Goal: Find specific fact: Find specific fact

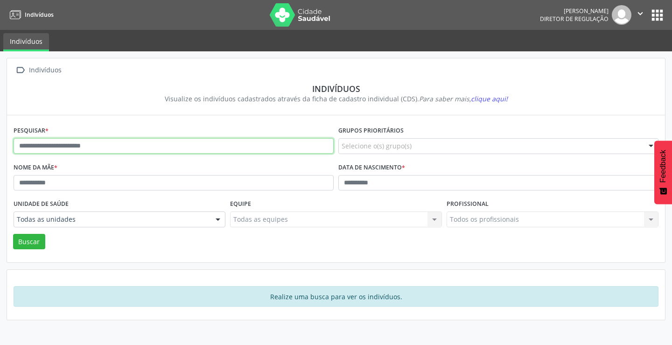
click at [144, 148] on input "text" at bounding box center [174, 146] width 320 height 16
click at [13, 234] on button "Buscar" at bounding box center [29, 242] width 32 height 16
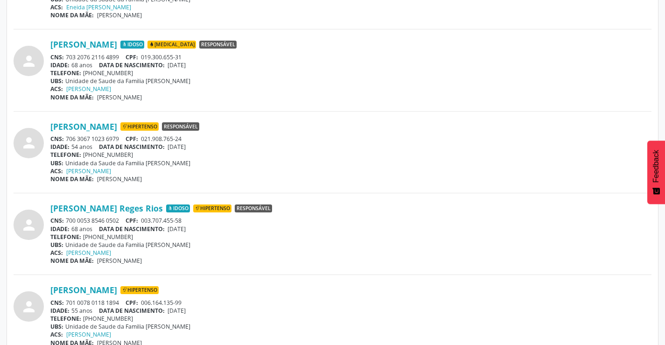
scroll to position [374, 0]
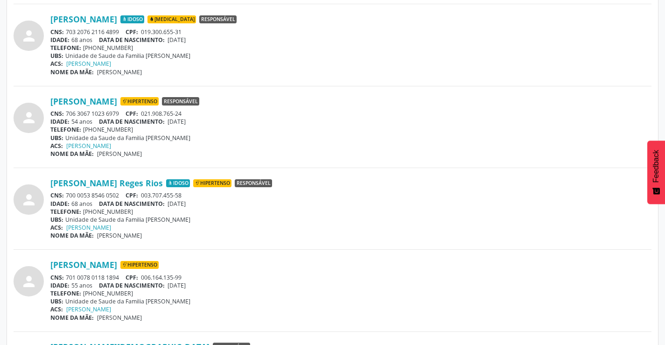
drag, startPoint x: 121, startPoint y: 194, endPoint x: 64, endPoint y: 194, distance: 57.4
click at [64, 195] on div "CNS: 700 0053 8546 0502 CPF: 003.707.455-58" at bounding box center [350, 195] width 601 height 8
copy div "700 0053 8546 0502"
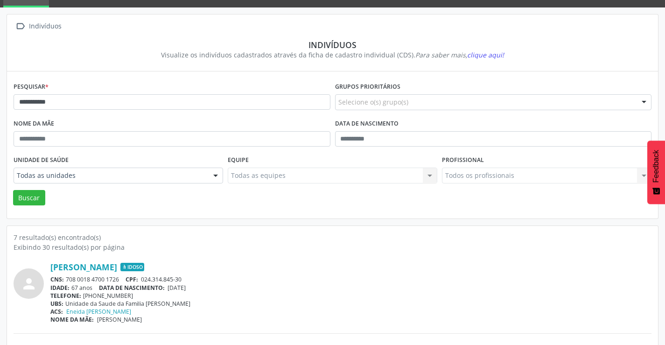
scroll to position [0, 0]
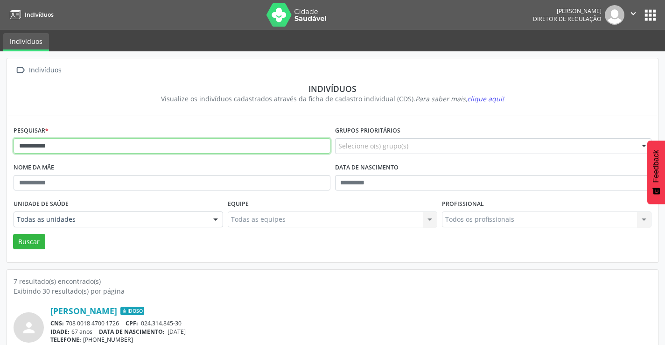
click at [138, 149] on input "**********" at bounding box center [172, 146] width 317 height 16
type input "*"
click at [13, 234] on button "Buscar" at bounding box center [29, 242] width 32 height 16
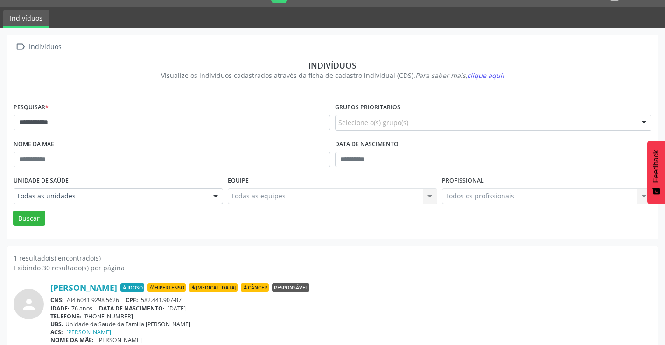
scroll to position [36, 0]
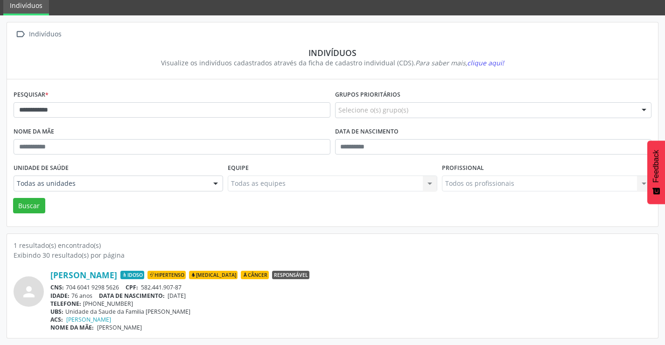
drag, startPoint x: 124, startPoint y: 288, endPoint x: 76, endPoint y: 288, distance: 48.1
click at [71, 288] on div "CNS: 704 6041 9298 5626 CPF: 582.441.907-87" at bounding box center [350, 287] width 601 height 8
drag, startPoint x: 273, startPoint y: 308, endPoint x: 209, endPoint y: 291, distance: 66.1
click at [265, 305] on div "[PERSON_NAME] Idoso Hipertenso [MEDICAL_DATA] Câncer Responsável CNS: 704 6041 …" at bounding box center [350, 301] width 601 height 62
drag, startPoint x: 121, startPoint y: 287, endPoint x: 71, endPoint y: 287, distance: 50.4
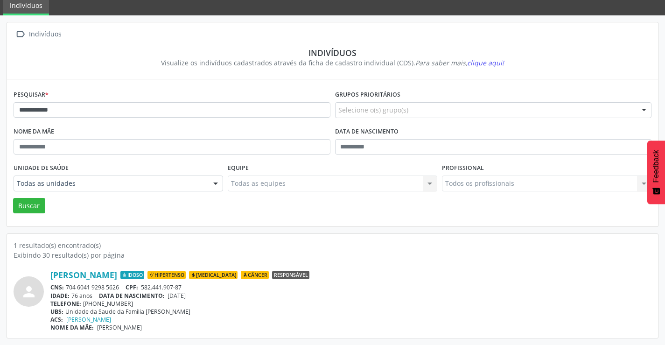
click at [65, 284] on div "CNS: 704 6041 9298 5626 CPF: 582.441.907-87" at bounding box center [350, 287] width 601 height 8
copy div "704 6041 9298 5626"
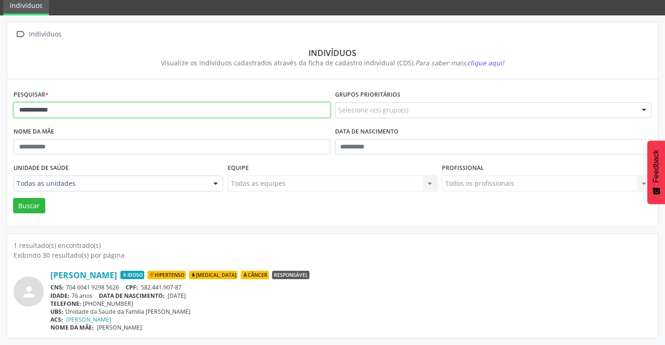
click at [78, 111] on input "**********" at bounding box center [172, 110] width 317 height 16
type input "*"
click at [13, 198] on button "Buscar" at bounding box center [29, 206] width 32 height 16
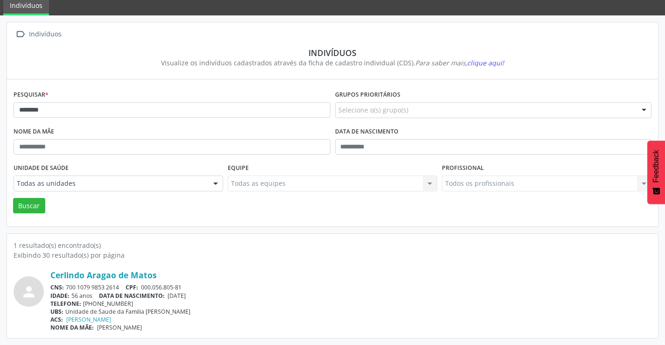
drag, startPoint x: 123, startPoint y: 287, endPoint x: 71, endPoint y: 288, distance: 52.8
click at [68, 286] on div "CNS: 700 1079 9853 2614 CPF: 000.056.805-81" at bounding box center [350, 287] width 601 height 8
copy div "700 1079 9853 2614"
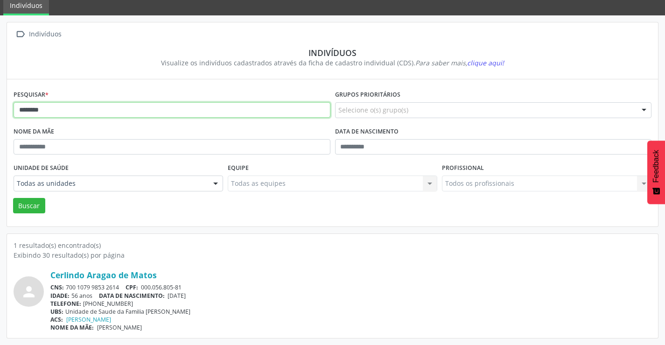
click at [80, 113] on input "********" at bounding box center [172, 110] width 317 height 16
type input "*"
click at [13, 198] on button "Buscar" at bounding box center [29, 206] width 32 height 16
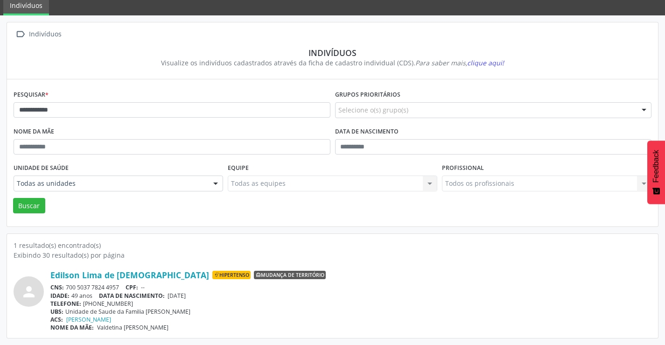
drag, startPoint x: 124, startPoint y: 288, endPoint x: 64, endPoint y: 285, distance: 59.8
click at [64, 286] on div "CNS: 700 5037 7824 4957 CPF: --" at bounding box center [350, 287] width 601 height 8
copy div "700 5037 7824 4957"
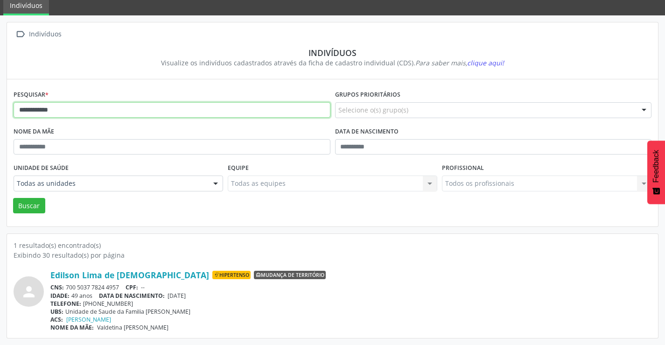
click at [130, 112] on input "**********" at bounding box center [172, 110] width 317 height 16
type input "*"
click at [13, 198] on button "Buscar" at bounding box center [29, 206] width 32 height 16
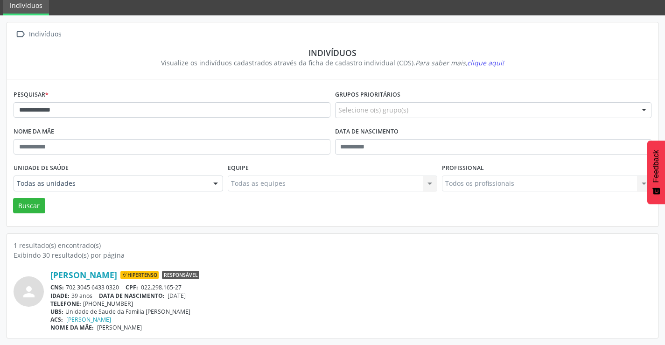
drag, startPoint x: 122, startPoint y: 286, endPoint x: 66, endPoint y: 288, distance: 56.1
click at [66, 288] on div "CNS: 702 3045 6433 0320 CPF: 022.298.165-27" at bounding box center [350, 287] width 601 height 8
copy div "702 3045 6433 0320"
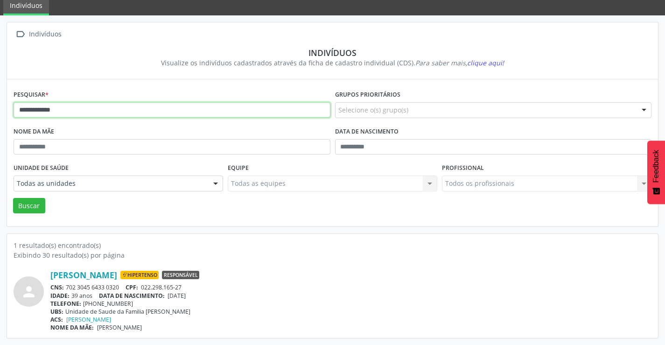
click at [181, 107] on input "**********" at bounding box center [172, 110] width 317 height 16
type input "*"
click at [13, 198] on button "Buscar" at bounding box center [29, 206] width 32 height 16
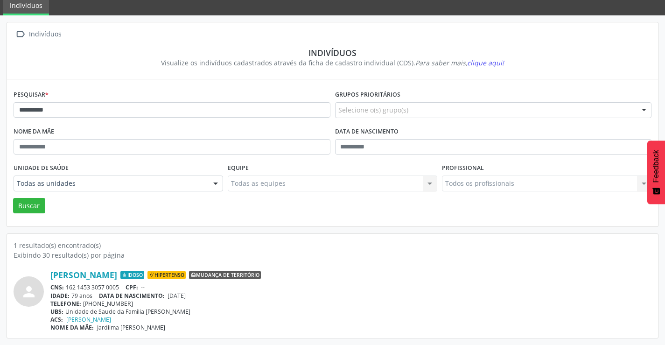
drag, startPoint x: 122, startPoint y: 287, endPoint x: 68, endPoint y: 286, distance: 54.2
click at [68, 286] on div "CNS: 162 1453 3057 0005 CPF: --" at bounding box center [350, 287] width 601 height 8
copy div "162 1453 3057 0005"
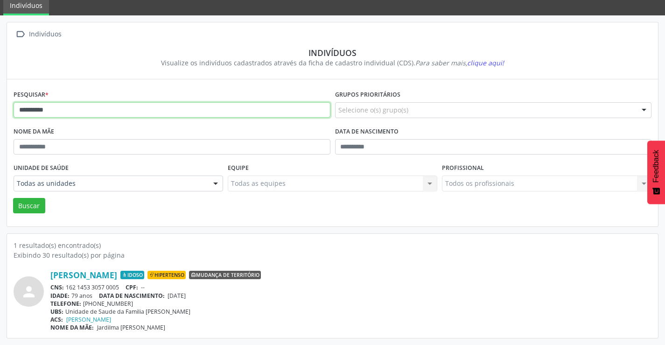
click at [96, 106] on input "**********" at bounding box center [172, 110] width 317 height 16
type input "*"
click at [13, 198] on button "Buscar" at bounding box center [29, 206] width 32 height 16
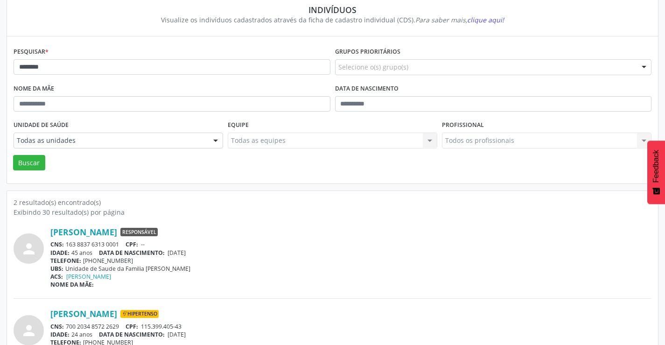
scroll to position [118, 0]
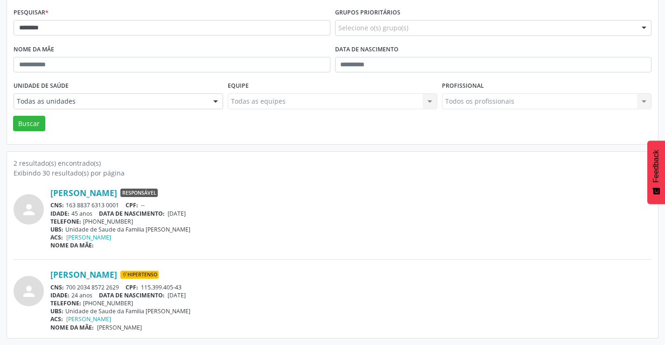
drag, startPoint x: 123, startPoint y: 285, endPoint x: 66, endPoint y: 288, distance: 57.0
click at [66, 288] on div "CNS: 700 2034 8572 2629 CPF: 115.399.405-43" at bounding box center [350, 287] width 601 height 8
copy div "700 2034 8572 2629"
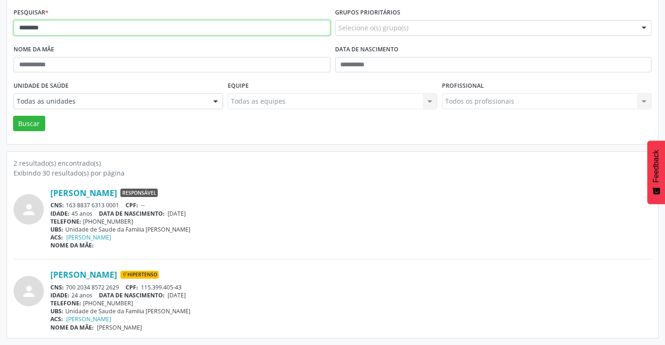
click at [85, 30] on input "********" at bounding box center [172, 28] width 317 height 16
type input "*"
click at [13, 116] on button "Buscar" at bounding box center [29, 124] width 32 height 16
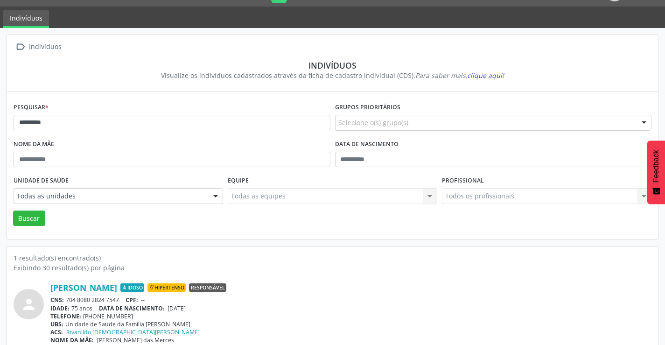
scroll to position [36, 0]
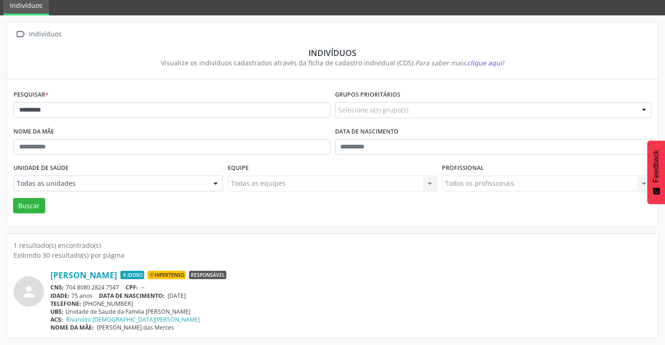
drag, startPoint x: 124, startPoint y: 286, endPoint x: 69, endPoint y: 285, distance: 55.1
click at [67, 286] on div "CNS: 704 8080 2824 7547 CPF: --" at bounding box center [350, 287] width 601 height 8
copy div "704 8080 2824 7547"
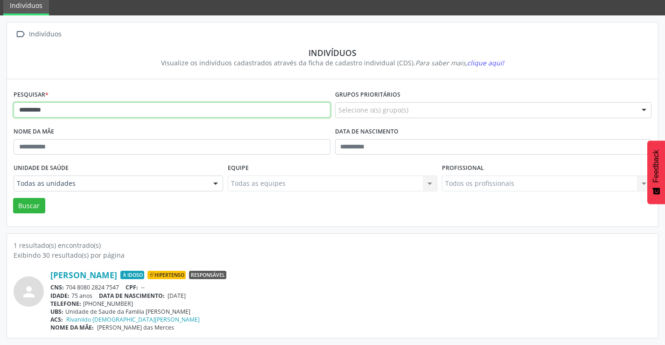
click at [79, 118] on input "*********" at bounding box center [172, 110] width 317 height 16
type input "*"
click at [13, 198] on button "Buscar" at bounding box center [29, 206] width 32 height 16
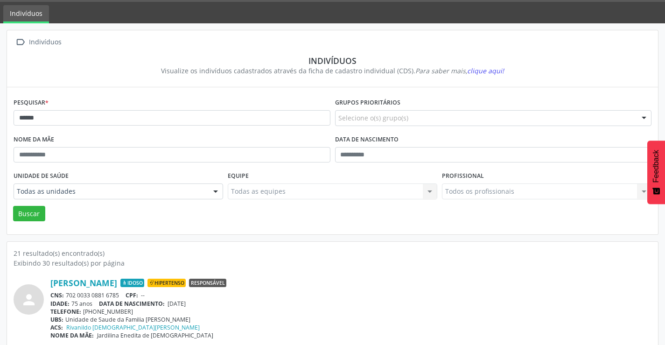
scroll to position [0, 0]
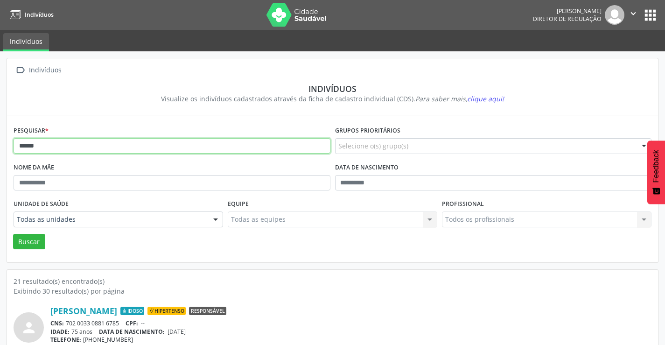
click at [66, 147] on input "******" at bounding box center [172, 146] width 317 height 16
click at [13, 234] on button "Buscar" at bounding box center [29, 242] width 32 height 16
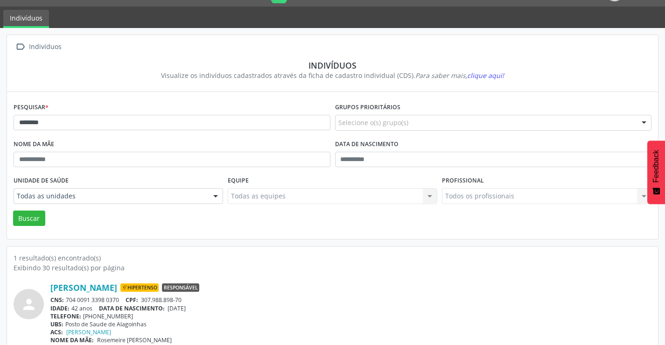
scroll to position [36, 0]
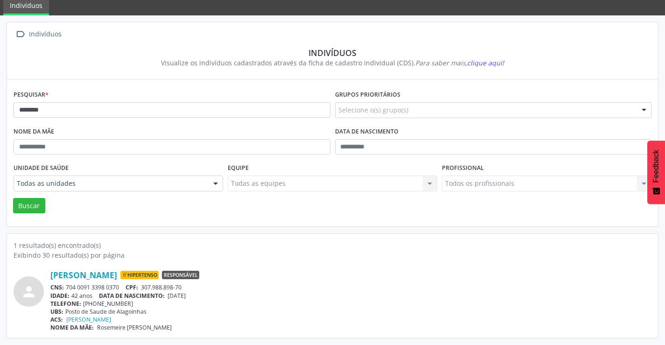
drag, startPoint x: 122, startPoint y: 287, endPoint x: 68, endPoint y: 288, distance: 54.2
click at [68, 288] on div "CNS: 704 0091 3398 0370 CPF: 307.988.898-70" at bounding box center [350, 287] width 601 height 8
copy div "704 0091 3398 0370"
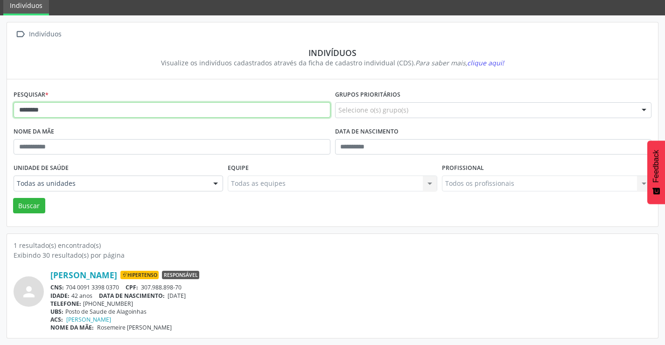
click at [94, 111] on input "********" at bounding box center [172, 110] width 317 height 16
type input "*"
click at [13, 198] on button "Buscar" at bounding box center [29, 206] width 32 height 16
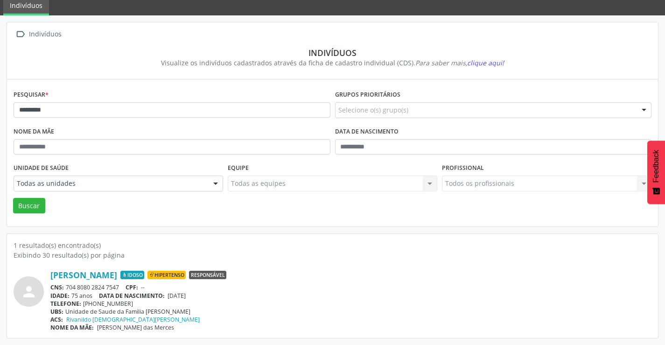
drag, startPoint x: 121, startPoint y: 285, endPoint x: 68, endPoint y: 282, distance: 53.8
click at [66, 286] on div "CNS: 704 8080 2824 7547 CPF: --" at bounding box center [350, 287] width 601 height 8
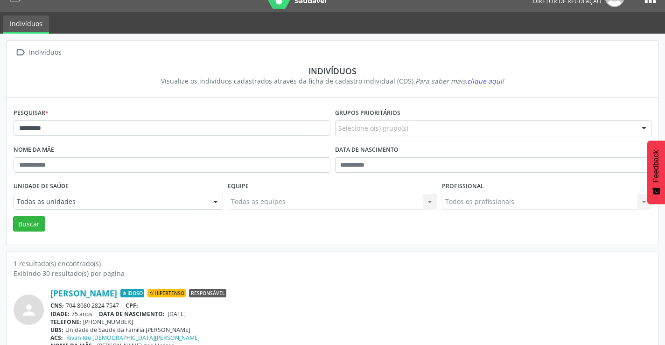
scroll to position [0, 0]
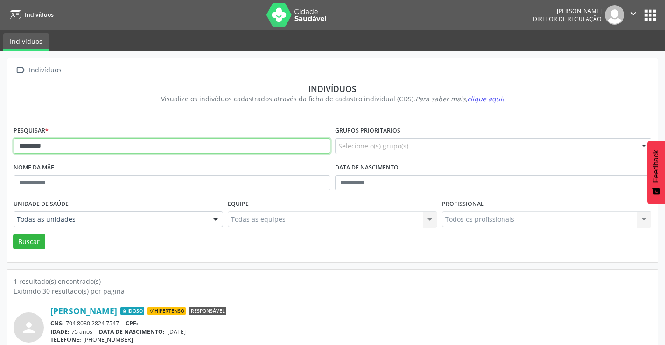
click at [95, 144] on input "*********" at bounding box center [172, 146] width 317 height 16
type input "*"
click at [13, 234] on button "Buscar" at bounding box center [29, 242] width 32 height 16
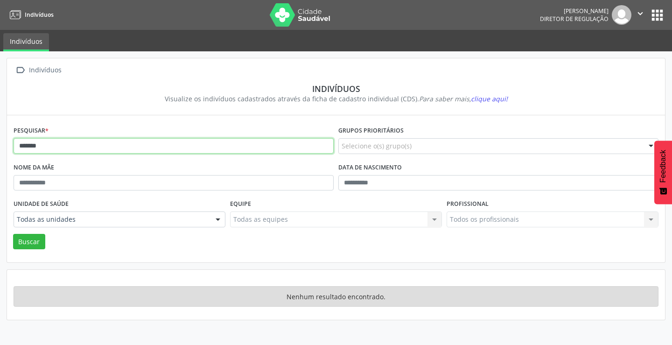
click at [96, 145] on input "*******" at bounding box center [174, 146] width 320 height 16
click at [13, 234] on button "Buscar" at bounding box center [29, 242] width 32 height 16
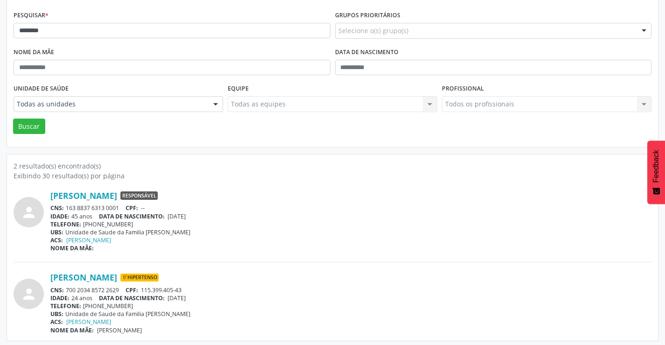
scroll to position [118, 0]
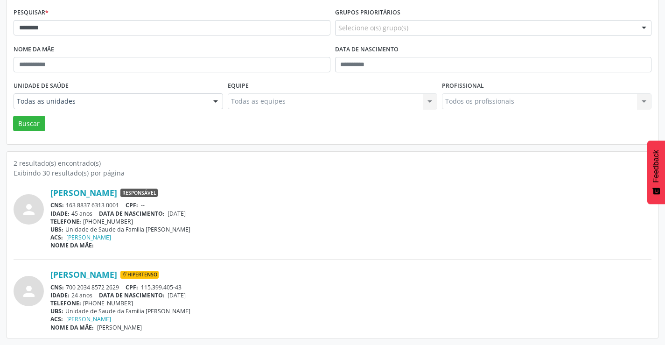
drag, startPoint x: 124, startPoint y: 282, endPoint x: 65, endPoint y: 283, distance: 58.4
click at [65, 283] on div "[PERSON_NAME] Hipertenso CNS: 700 2034 8572 2629 CPF: 115.399.405-43 IDADE: 24 …" at bounding box center [350, 300] width 601 height 62
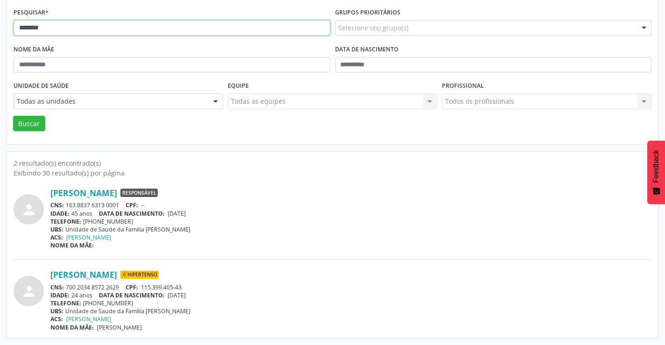
click at [92, 31] on input "********" at bounding box center [172, 28] width 317 height 16
type input "*"
click at [13, 116] on button "Buscar" at bounding box center [29, 124] width 32 height 16
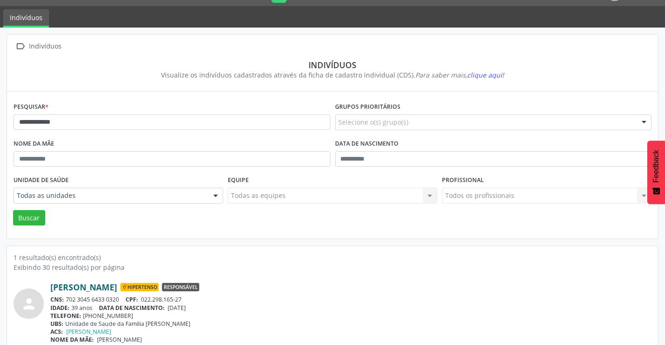
scroll to position [36, 0]
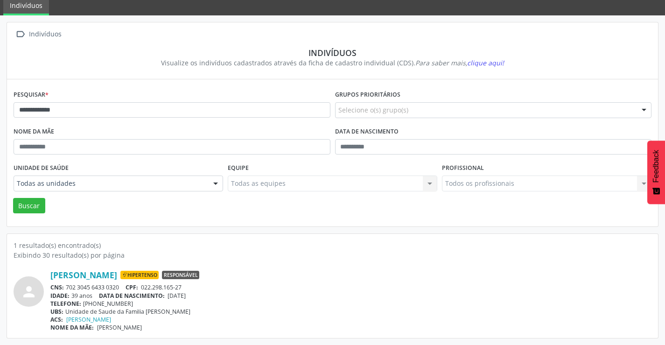
drag, startPoint x: 121, startPoint y: 286, endPoint x: 68, endPoint y: 287, distance: 53.2
click at [68, 287] on div "CNS: 702 3045 6433 0320 CPF: 022.298.165-27" at bounding box center [350, 287] width 601 height 8
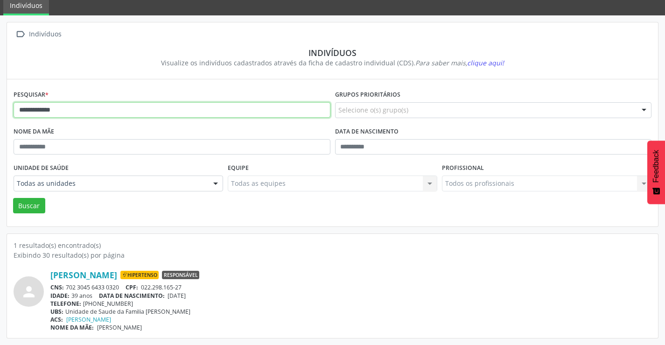
click at [111, 107] on input "**********" at bounding box center [172, 110] width 317 height 16
type input "*"
click at [13, 198] on button "Buscar" at bounding box center [29, 206] width 32 height 16
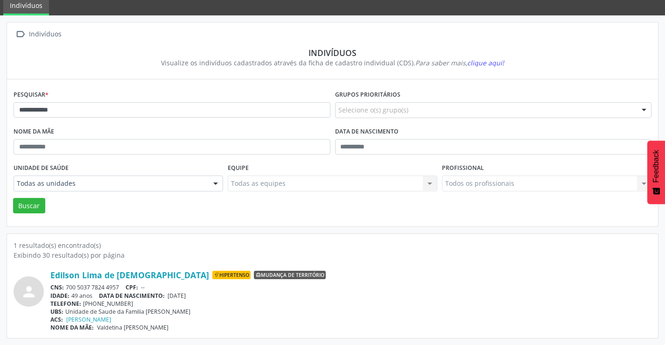
drag, startPoint x: 120, startPoint y: 288, endPoint x: 67, endPoint y: 287, distance: 53.7
click at [67, 287] on div "CNS: 700 5037 7824 4957 CPF: --" at bounding box center [350, 287] width 601 height 8
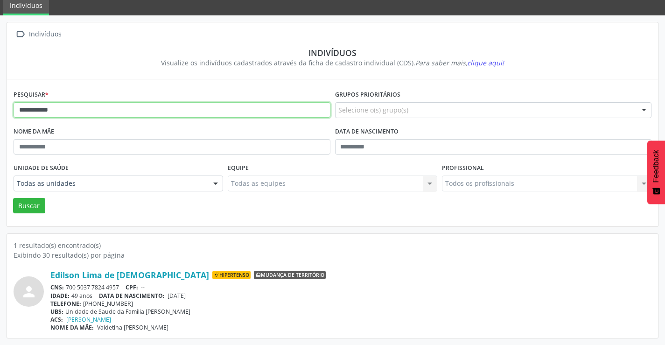
click at [99, 109] on input "**********" at bounding box center [172, 110] width 317 height 16
type input "*"
click at [13, 198] on button "Buscar" at bounding box center [29, 206] width 32 height 16
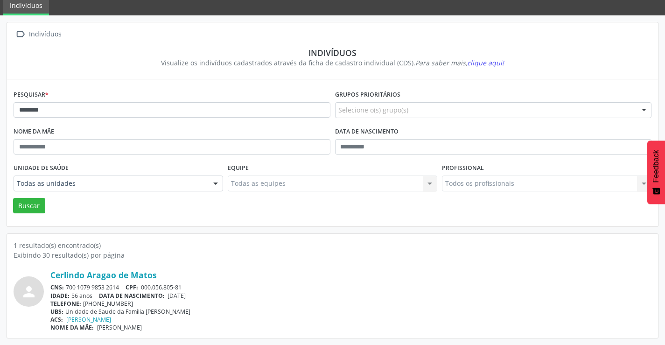
drag, startPoint x: 119, startPoint y: 286, endPoint x: 77, endPoint y: 283, distance: 42.1
click at [68, 286] on div "CNS: 700 1079 9853 2614 CPF: 000.056.805-81" at bounding box center [350, 287] width 601 height 8
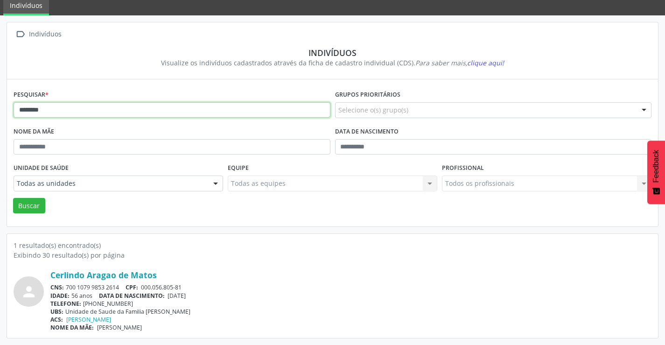
click at [69, 113] on input "********" at bounding box center [172, 110] width 317 height 16
type input "*"
click at [13, 198] on button "Buscar" at bounding box center [29, 206] width 32 height 16
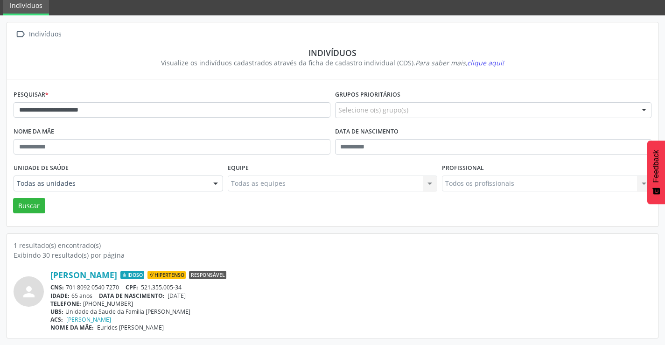
drag, startPoint x: 122, startPoint y: 286, endPoint x: 66, endPoint y: 287, distance: 56.5
click at [66, 288] on div "CNS: 701 8092 0540 7270 CPF: 521.355.005-34" at bounding box center [350, 287] width 601 height 8
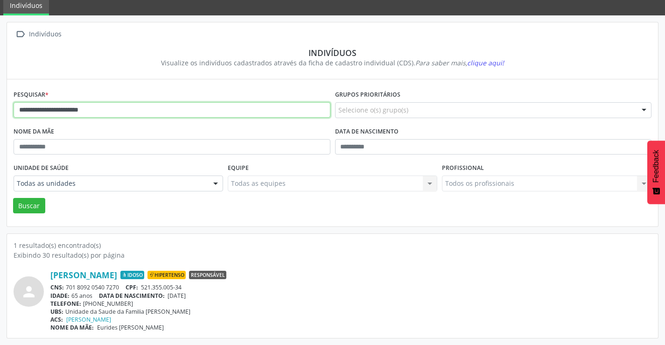
click at [118, 112] on input "**********" at bounding box center [172, 110] width 317 height 16
type input "*"
click at [13, 198] on button "Buscar" at bounding box center [29, 206] width 32 height 16
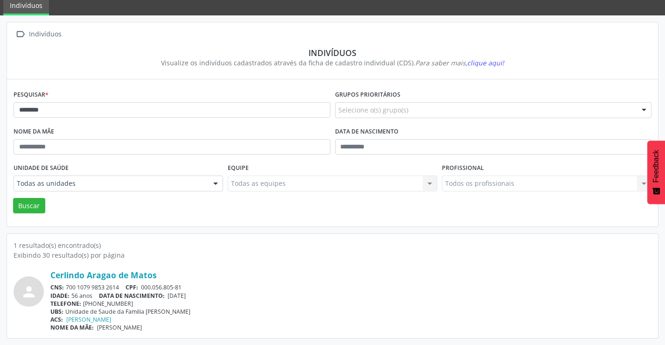
drag, startPoint x: 121, startPoint y: 286, endPoint x: 68, endPoint y: 290, distance: 53.4
click at [68, 290] on div "CNS: 700 1079 9853 2614 CPF: 000.056.805-81" at bounding box center [350, 287] width 601 height 8
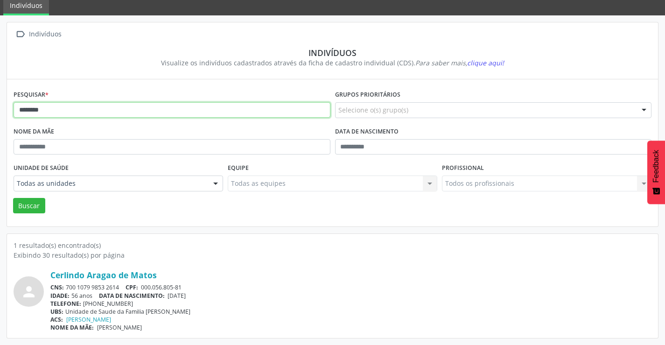
click at [154, 111] on input "********" at bounding box center [172, 110] width 317 height 16
type input "*"
click at [13, 198] on button "Buscar" at bounding box center [29, 206] width 32 height 16
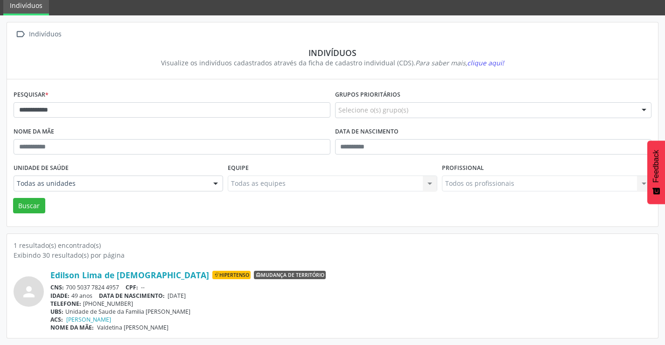
drag, startPoint x: 119, startPoint y: 285, endPoint x: 67, endPoint y: 285, distance: 51.8
click at [67, 285] on div "CNS: 700 5037 7824 4957 CPF: --" at bounding box center [350, 287] width 601 height 8
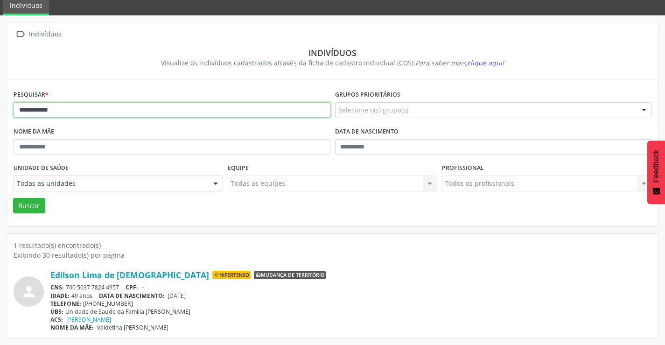
click at [127, 112] on input "**********" at bounding box center [172, 110] width 317 height 16
type input "*"
click at [13, 198] on button "Buscar" at bounding box center [29, 206] width 32 height 16
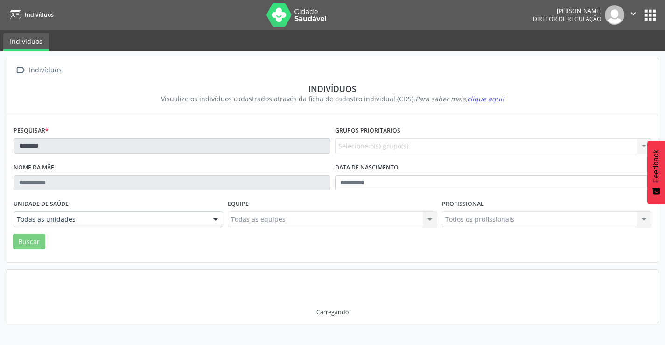
scroll to position [0, 0]
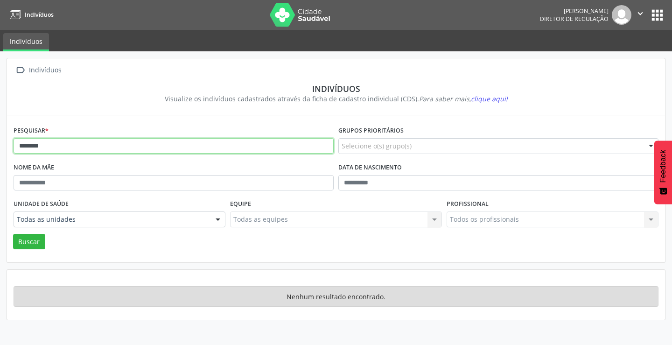
click at [106, 142] on input "********" at bounding box center [174, 146] width 320 height 16
click at [40, 144] on input "********" at bounding box center [174, 146] width 320 height 16
click at [13, 234] on button "Buscar" at bounding box center [29, 242] width 32 height 16
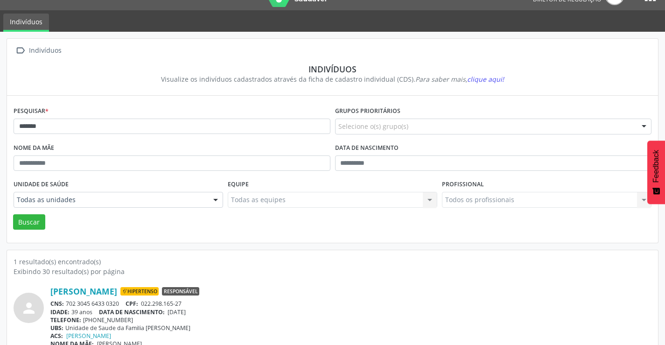
scroll to position [36, 0]
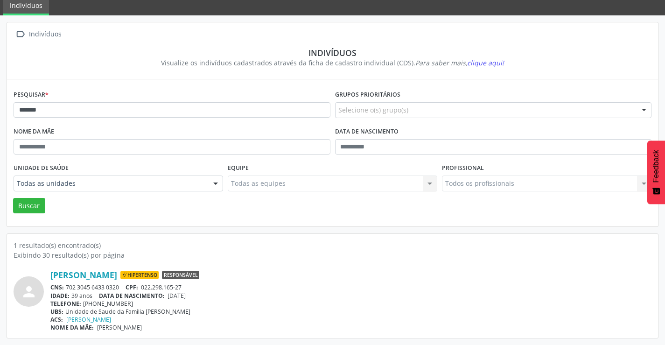
drag, startPoint x: 124, startPoint y: 286, endPoint x: 87, endPoint y: 286, distance: 37.4
click at [64, 287] on div "CNS: 702 3045 6433 0320 CPF: 022.298.165-27" at bounding box center [350, 287] width 601 height 8
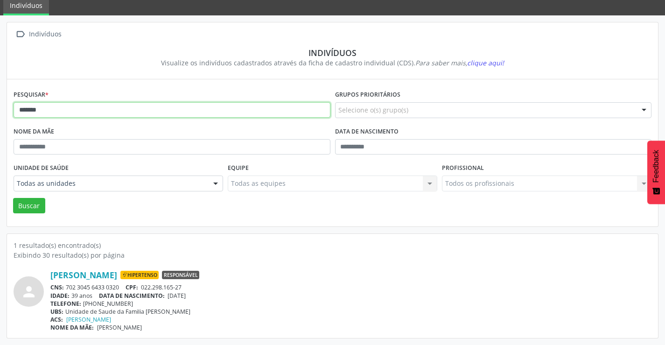
click at [149, 107] on input "*******" at bounding box center [172, 110] width 317 height 16
type input "*"
click at [13, 198] on button "Buscar" at bounding box center [29, 206] width 32 height 16
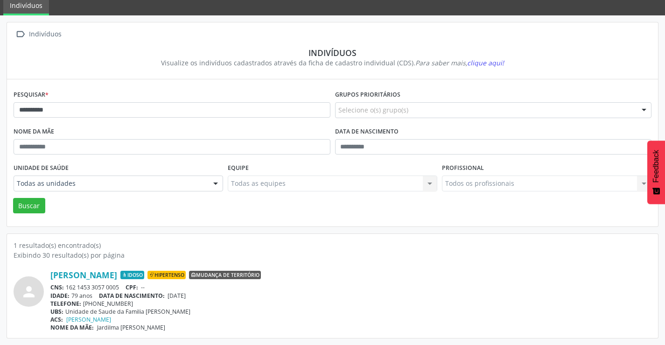
drag, startPoint x: 120, startPoint y: 284, endPoint x: 68, endPoint y: 283, distance: 52.8
click at [68, 283] on div "[PERSON_NAME] Idoso Hipertenso Mudança de território CNS: 162 1453 3057 0005 CP…" at bounding box center [350, 301] width 601 height 62
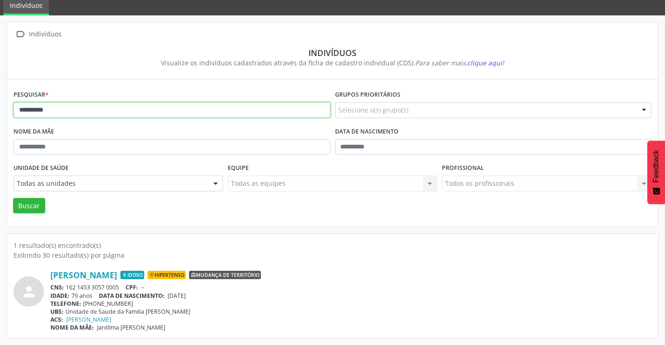
click at [106, 109] on input "**********" at bounding box center [172, 110] width 317 height 16
type input "*"
click at [13, 198] on button "Buscar" at bounding box center [29, 206] width 32 height 16
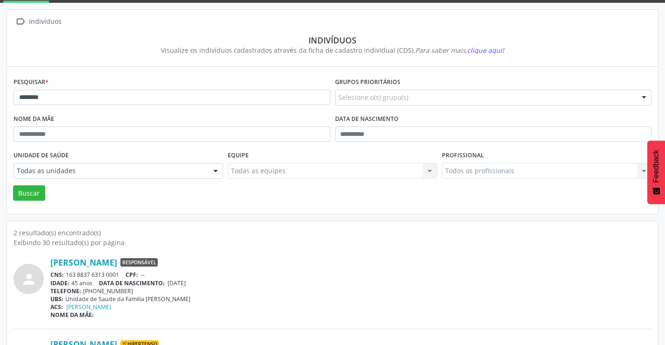
scroll to position [118, 0]
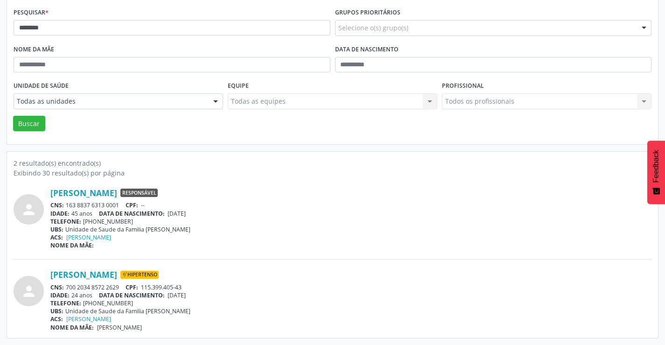
drag, startPoint x: 105, startPoint y: 284, endPoint x: 67, endPoint y: 287, distance: 37.9
click at [67, 287] on div "CNS: 700 2034 8572 2629 CPF: 115.399.405-43" at bounding box center [350, 287] width 601 height 8
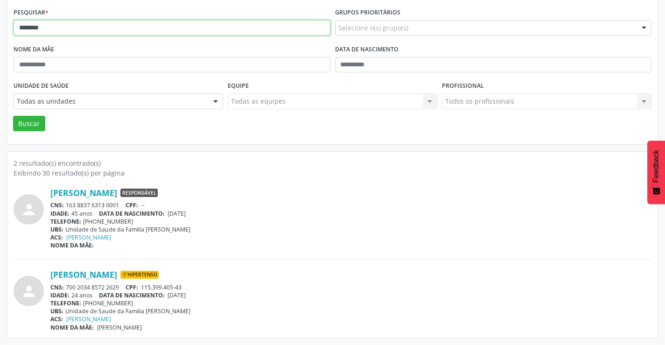
click at [152, 29] on input "********" at bounding box center [172, 28] width 317 height 16
type input "*"
click at [13, 116] on button "Buscar" at bounding box center [29, 124] width 32 height 16
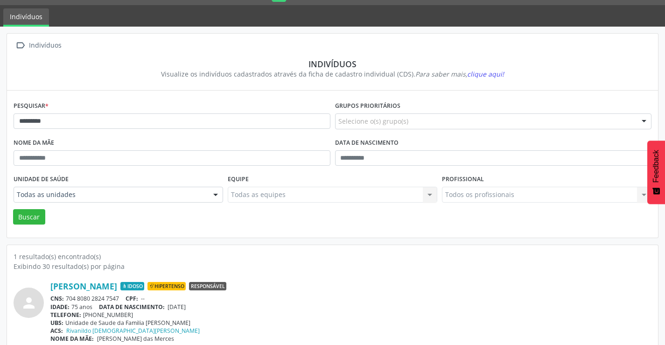
scroll to position [36, 0]
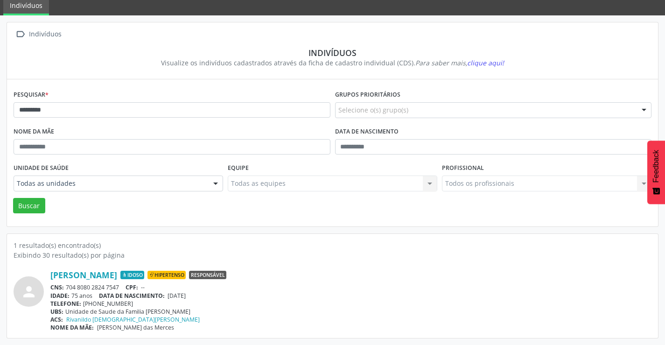
drag, startPoint x: 106, startPoint y: 283, endPoint x: 65, endPoint y: 284, distance: 41.1
click at [65, 284] on div "CNS: 704 8080 2824 7547 CPF: --" at bounding box center [350, 287] width 601 height 8
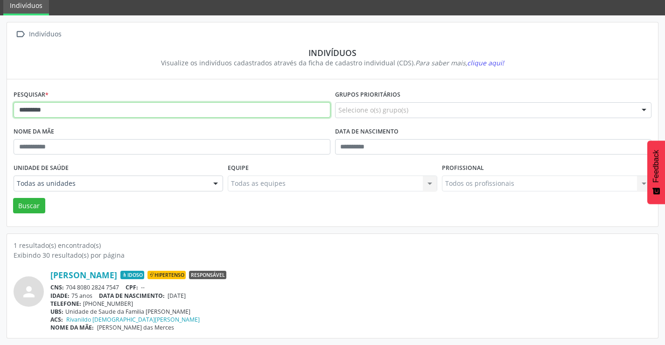
click at [89, 108] on input "*********" at bounding box center [172, 110] width 317 height 16
type input "*"
click at [13, 198] on button "Buscar" at bounding box center [29, 206] width 32 height 16
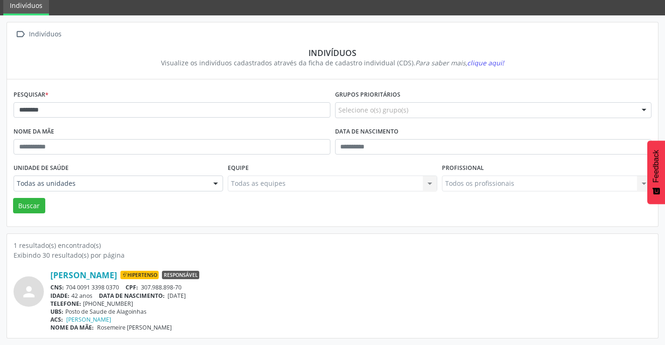
drag, startPoint x: 121, startPoint y: 287, endPoint x: 65, endPoint y: 288, distance: 56.0
click at [65, 288] on div "CNS: 704 0091 3398 0370 CPF: 307.988.898-70" at bounding box center [350, 287] width 601 height 8
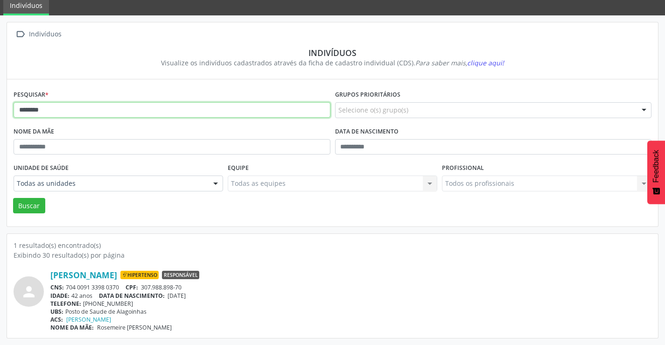
click at [94, 107] on input "********" at bounding box center [172, 110] width 317 height 16
type input "*"
click at [13, 198] on button "Buscar" at bounding box center [29, 206] width 32 height 16
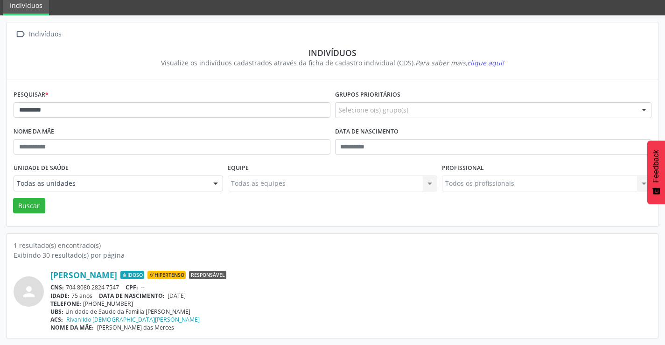
drag, startPoint x: 122, startPoint y: 283, endPoint x: 67, endPoint y: 287, distance: 55.2
click at [67, 286] on div "[PERSON_NAME] Idoso Hipertenso Responsável CNS: 704 8080 2824 7547 CPF: -- IDAD…" at bounding box center [350, 301] width 601 height 62
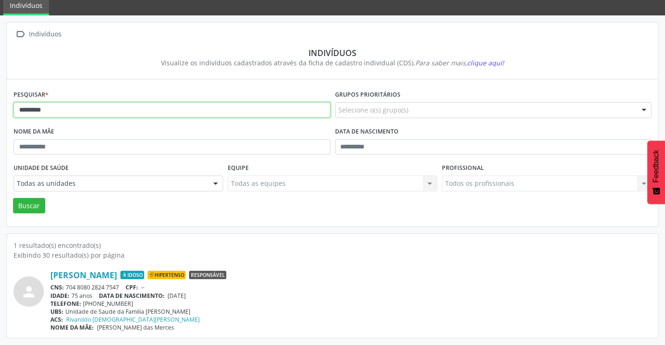
click at [134, 112] on input "*********" at bounding box center [172, 110] width 317 height 16
click at [13, 198] on button "Buscar" at bounding box center [29, 206] width 32 height 16
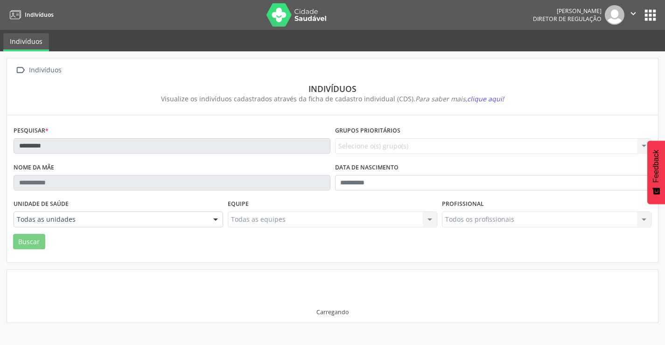
scroll to position [0, 0]
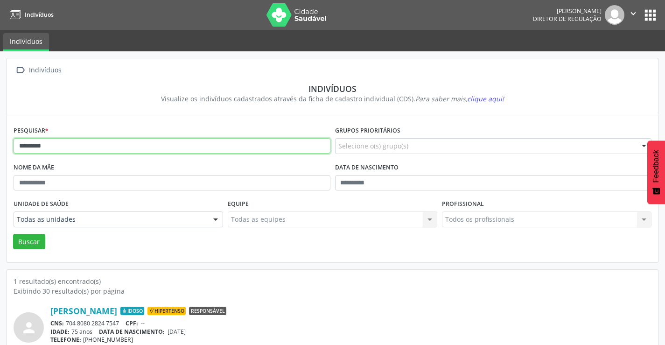
click at [124, 144] on input "*********" at bounding box center [172, 146] width 317 height 16
type input "*"
click at [13, 234] on button "Buscar" at bounding box center [29, 242] width 32 height 16
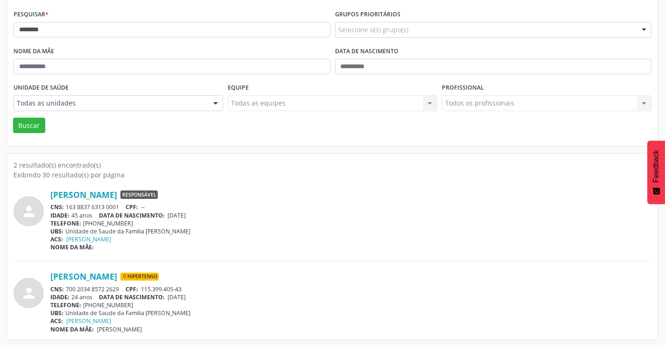
scroll to position [118, 0]
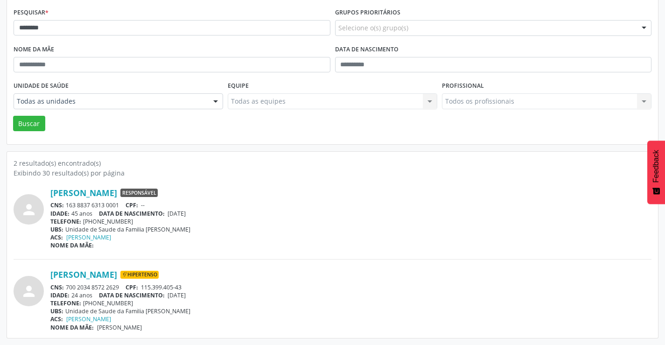
drag, startPoint x: 123, startPoint y: 285, endPoint x: 68, endPoint y: 284, distance: 55.6
click at [68, 284] on div "CNS: 700 2034 8572 2629 CPF: 115.399.405-43" at bounding box center [350, 287] width 601 height 8
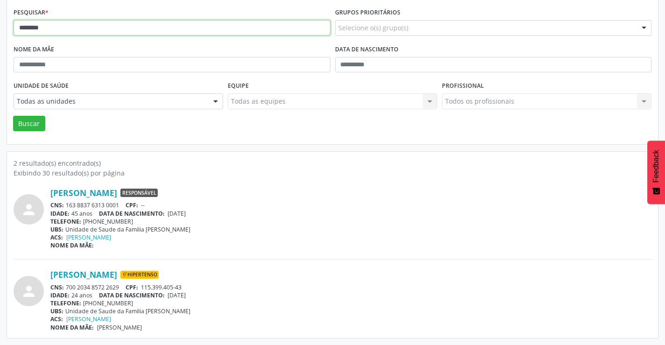
click at [128, 32] on input "********" at bounding box center [172, 28] width 317 height 16
type input "*"
click at [13, 116] on button "Buscar" at bounding box center [29, 124] width 32 height 16
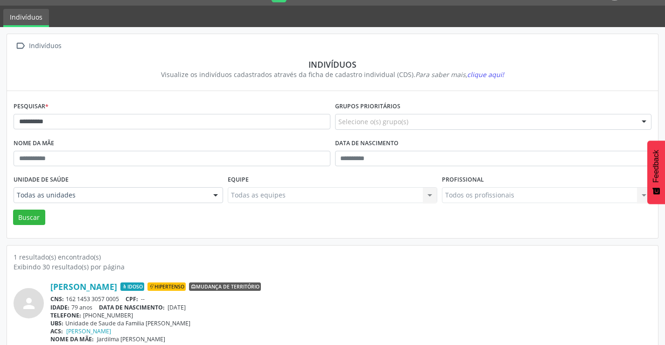
scroll to position [36, 0]
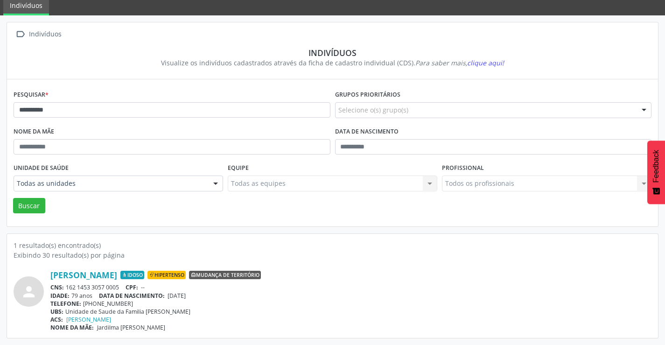
drag, startPoint x: 121, startPoint y: 287, endPoint x: 62, endPoint y: 282, distance: 59.5
click at [62, 282] on div "[PERSON_NAME] Idoso Hipertenso Mudança de território CNS: 162 1453 3057 0005 CP…" at bounding box center [350, 301] width 601 height 62
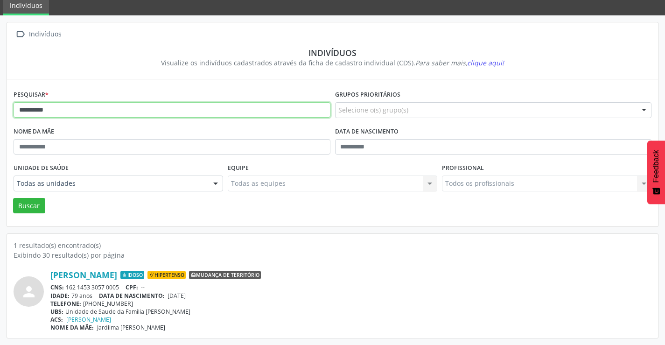
click at [97, 106] on input "**********" at bounding box center [172, 110] width 317 height 16
type input "*"
click at [13, 198] on button "Buscar" at bounding box center [29, 206] width 32 height 16
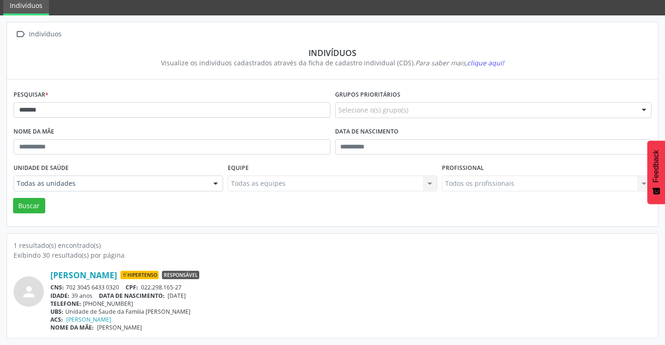
drag, startPoint x: 120, startPoint y: 285, endPoint x: 78, endPoint y: 286, distance: 42.0
click at [68, 287] on div "CNS: 702 3045 6433 0320 CPF: 022.298.165-27" at bounding box center [350, 287] width 601 height 8
drag, startPoint x: 138, startPoint y: 242, endPoint x: 68, endPoint y: 282, distance: 80.3
click at [67, 285] on div "[PERSON_NAME] Hipertenso Responsável CNS: 702 3045 6433 0320 CPF: 022.298.165-2…" at bounding box center [350, 301] width 601 height 62
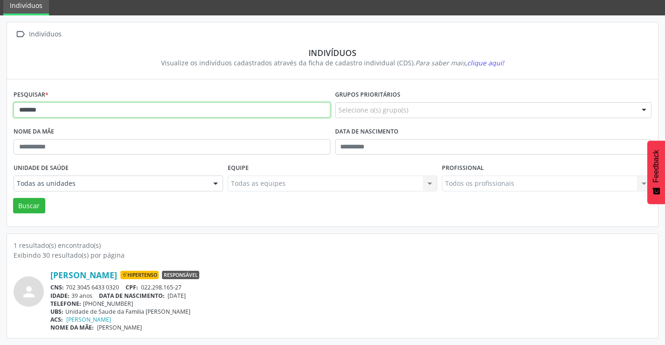
click at [181, 111] on input "*******" at bounding box center [172, 110] width 317 height 16
type input "*"
click at [13, 198] on button "Buscar" at bounding box center [29, 206] width 32 height 16
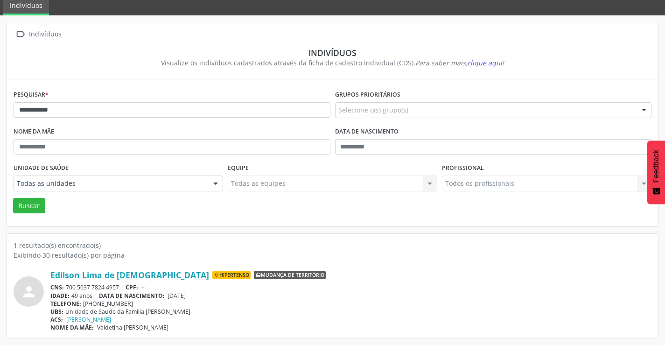
drag, startPoint x: 120, startPoint y: 286, endPoint x: 71, endPoint y: 285, distance: 49.0
click at [68, 284] on div "CNS: 700 5037 7824 4957 CPF: --" at bounding box center [350, 287] width 601 height 8
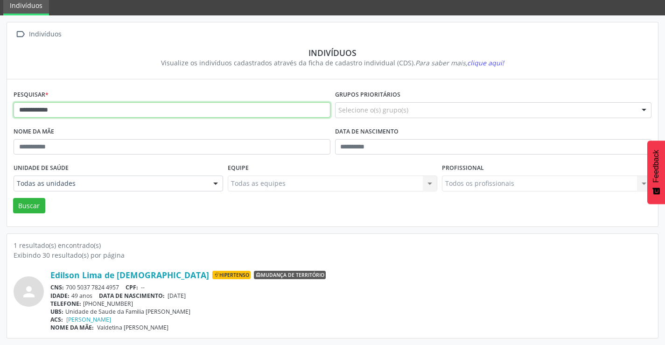
click at [106, 113] on input "**********" at bounding box center [172, 110] width 317 height 16
type input "*"
click at [13, 198] on button "Buscar" at bounding box center [29, 206] width 32 height 16
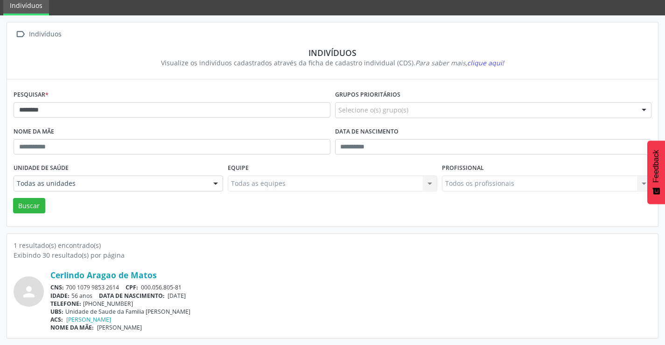
click at [103, 282] on div "[PERSON_NAME] CNS: 700 1079 9853 2614 CPF: 000.056.805-81 IDADE: 56 anos DATA D…" at bounding box center [350, 301] width 601 height 62
click at [119, 286] on div "CNS: 700 1079 9853 2614 CPF: 000.056.805-81" at bounding box center [350, 287] width 601 height 8
drag, startPoint x: 120, startPoint y: 286, endPoint x: 66, endPoint y: 288, distance: 54.2
click at [66, 288] on div "CNS: 700 1079 9853 2614 CPF: 000.056.805-81" at bounding box center [350, 287] width 601 height 8
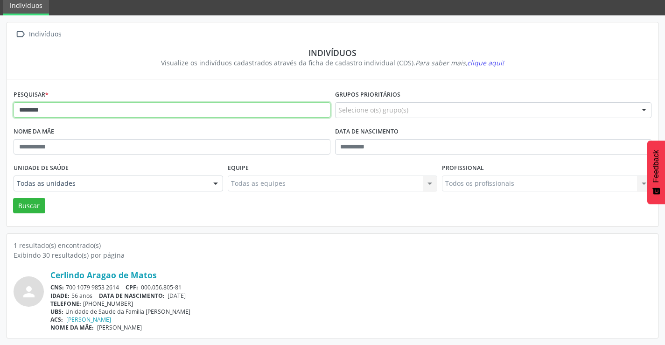
click at [118, 110] on input "********" at bounding box center [172, 110] width 317 height 16
type input "*"
type input "**********"
click at [13, 198] on button "Buscar" at bounding box center [29, 206] width 32 height 16
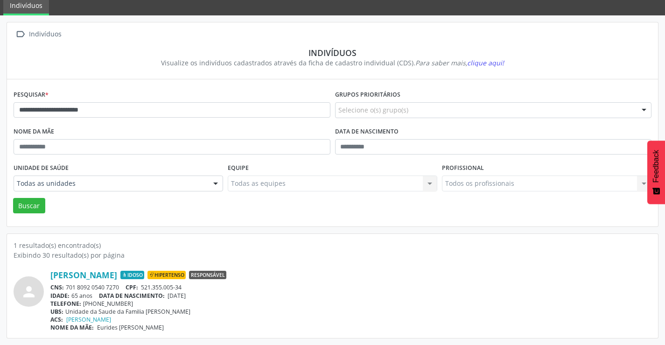
drag, startPoint x: 122, startPoint y: 286, endPoint x: 69, endPoint y: 285, distance: 53.2
click at [67, 286] on div "CNS: 701 8092 0540 7270 CPF: 521.355.005-34" at bounding box center [350, 287] width 601 height 8
